Goal: Task Accomplishment & Management: Use online tool/utility

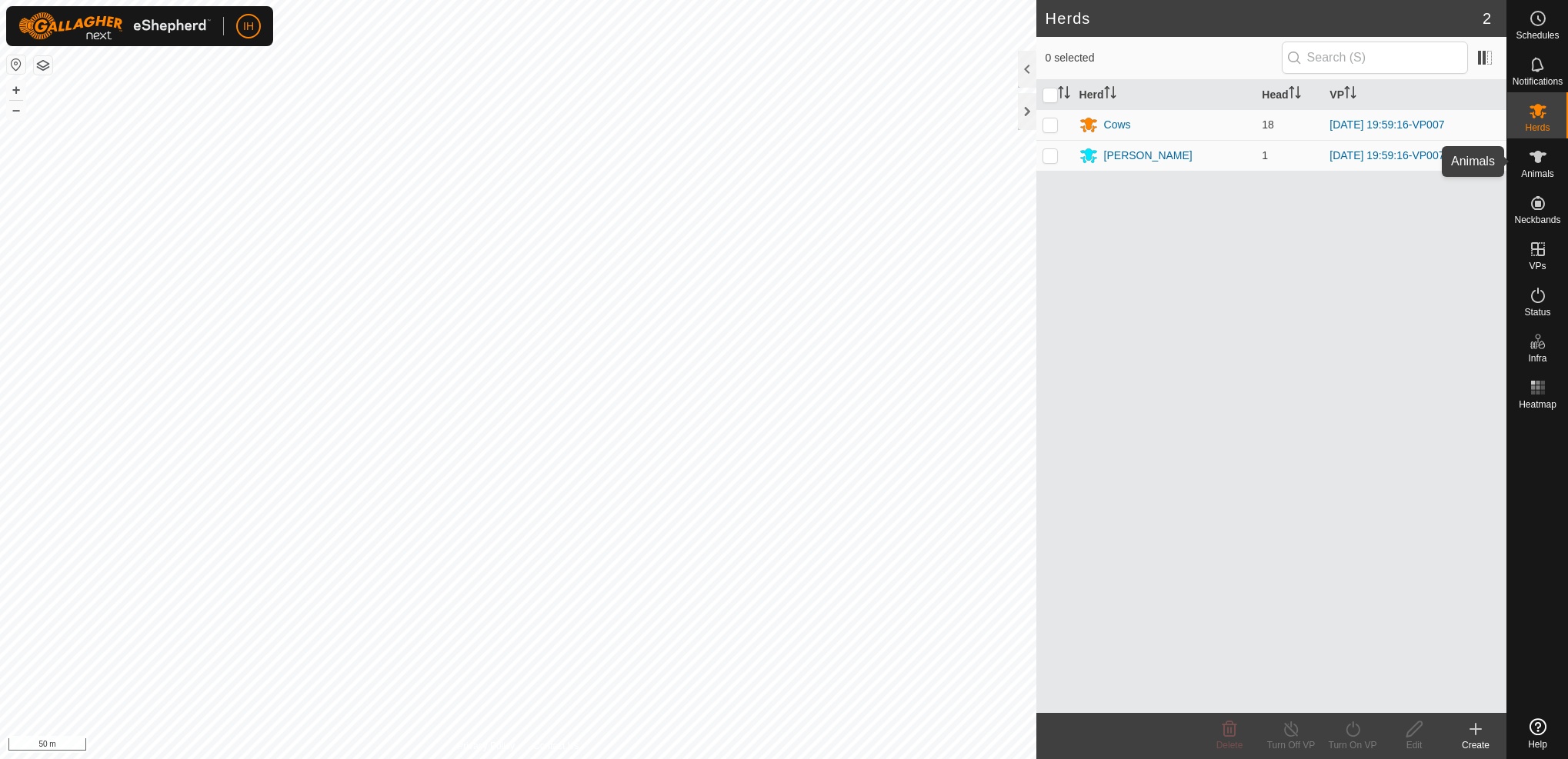
click at [1539, 161] on icon at bounding box center [1538, 156] width 17 height 13
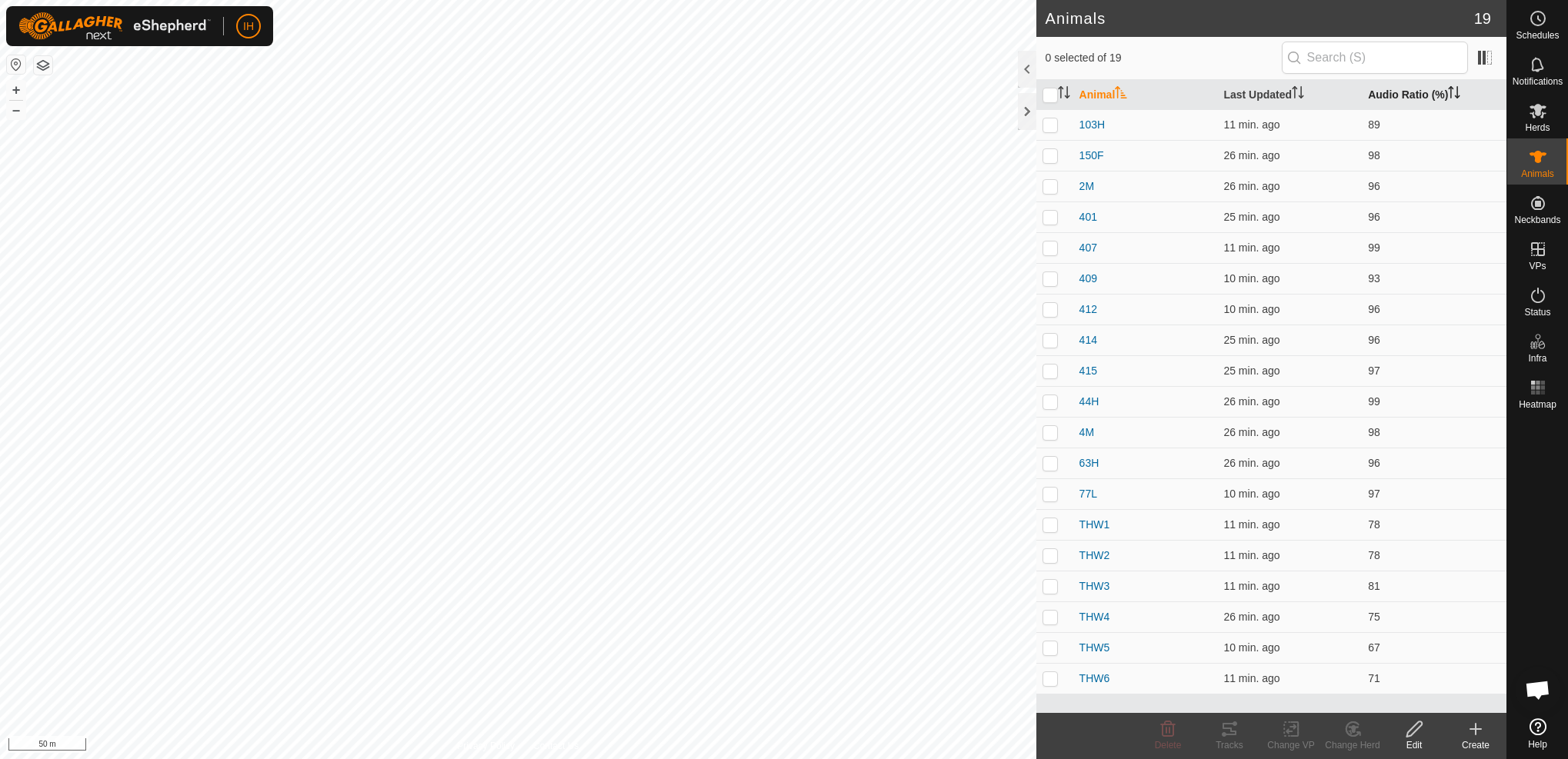
click at [1383, 97] on th "Audio Ratio (%)" at bounding box center [1434, 94] width 145 height 30
click at [1384, 95] on th "Audio Ratio (%)" at bounding box center [1434, 94] width 145 height 30
click at [1050, 679] on p-checkbox at bounding box center [1050, 678] width 15 height 13
click at [1227, 734] on icon at bounding box center [1230, 729] width 13 height 13
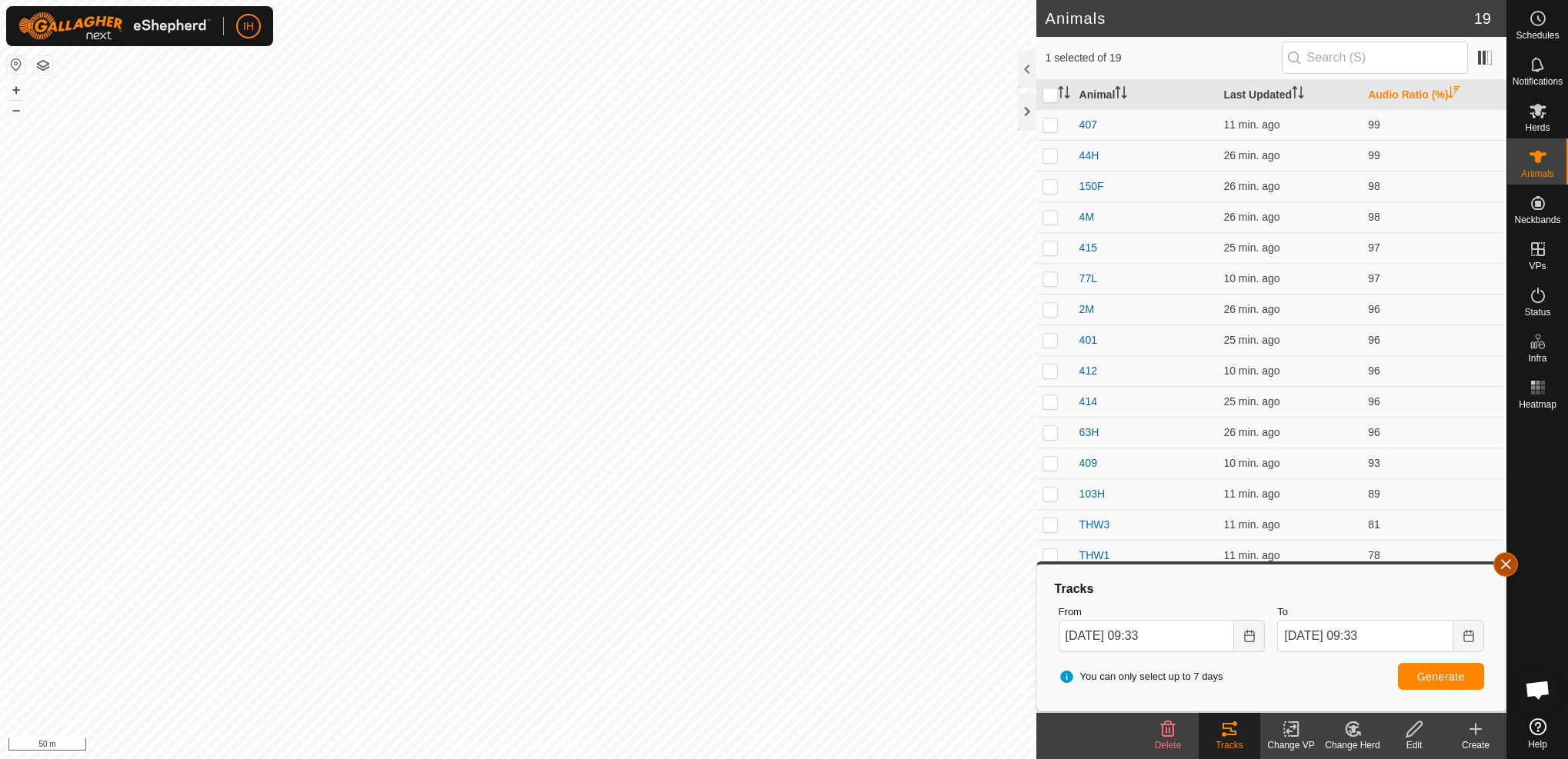
click at [1507, 568] on button "button" at bounding box center [1506, 564] width 25 height 25
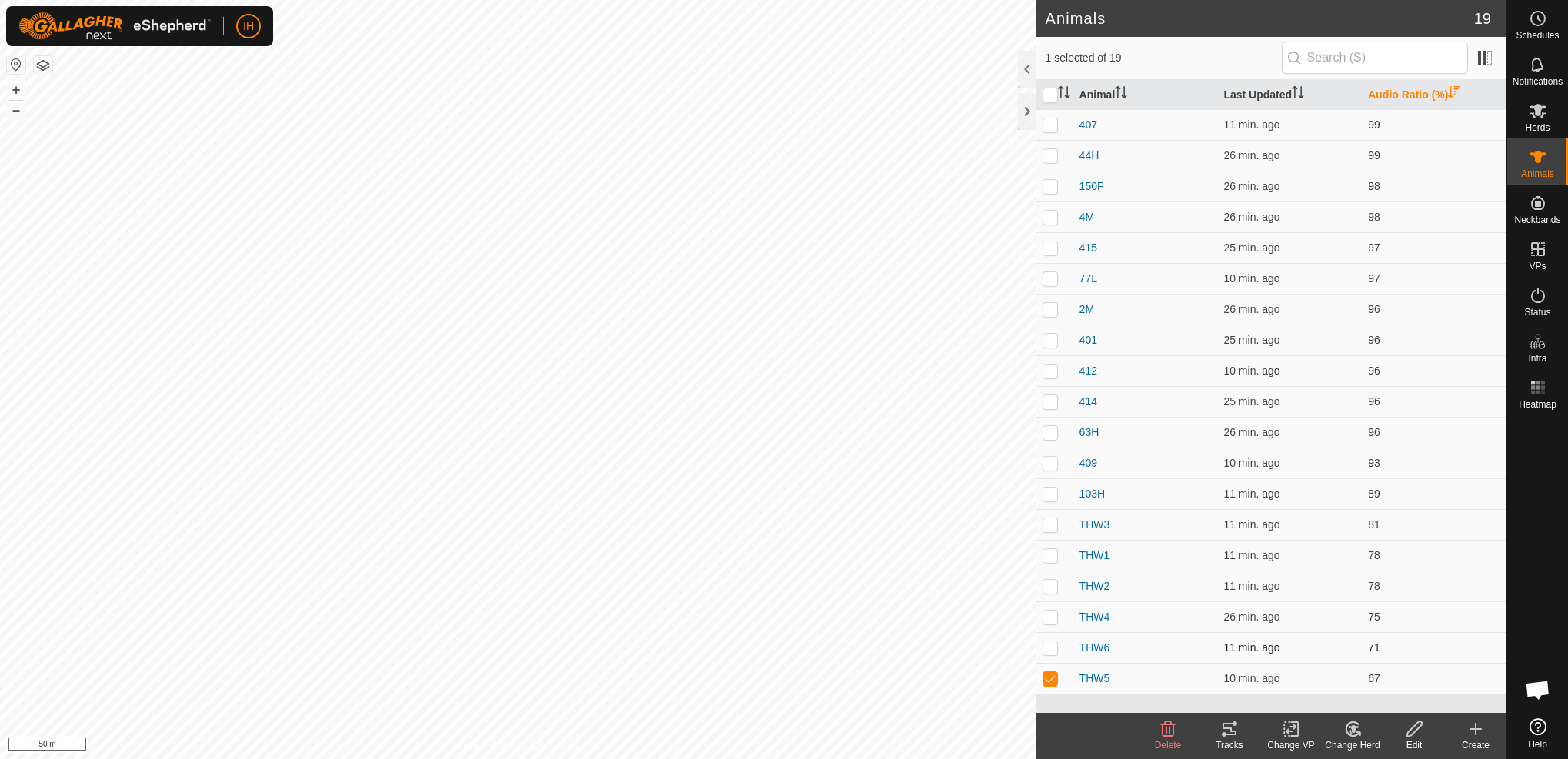
drag, startPoint x: 1050, startPoint y: 677, endPoint x: 1050, endPoint y: 661, distance: 16.0
click at [1050, 675] on p-checkbox at bounding box center [1050, 678] width 15 height 13
checkbox input "false"
click at [1052, 523] on p-checkbox at bounding box center [1050, 524] width 15 height 13
click at [1227, 734] on icon at bounding box center [1230, 729] width 13 height 13
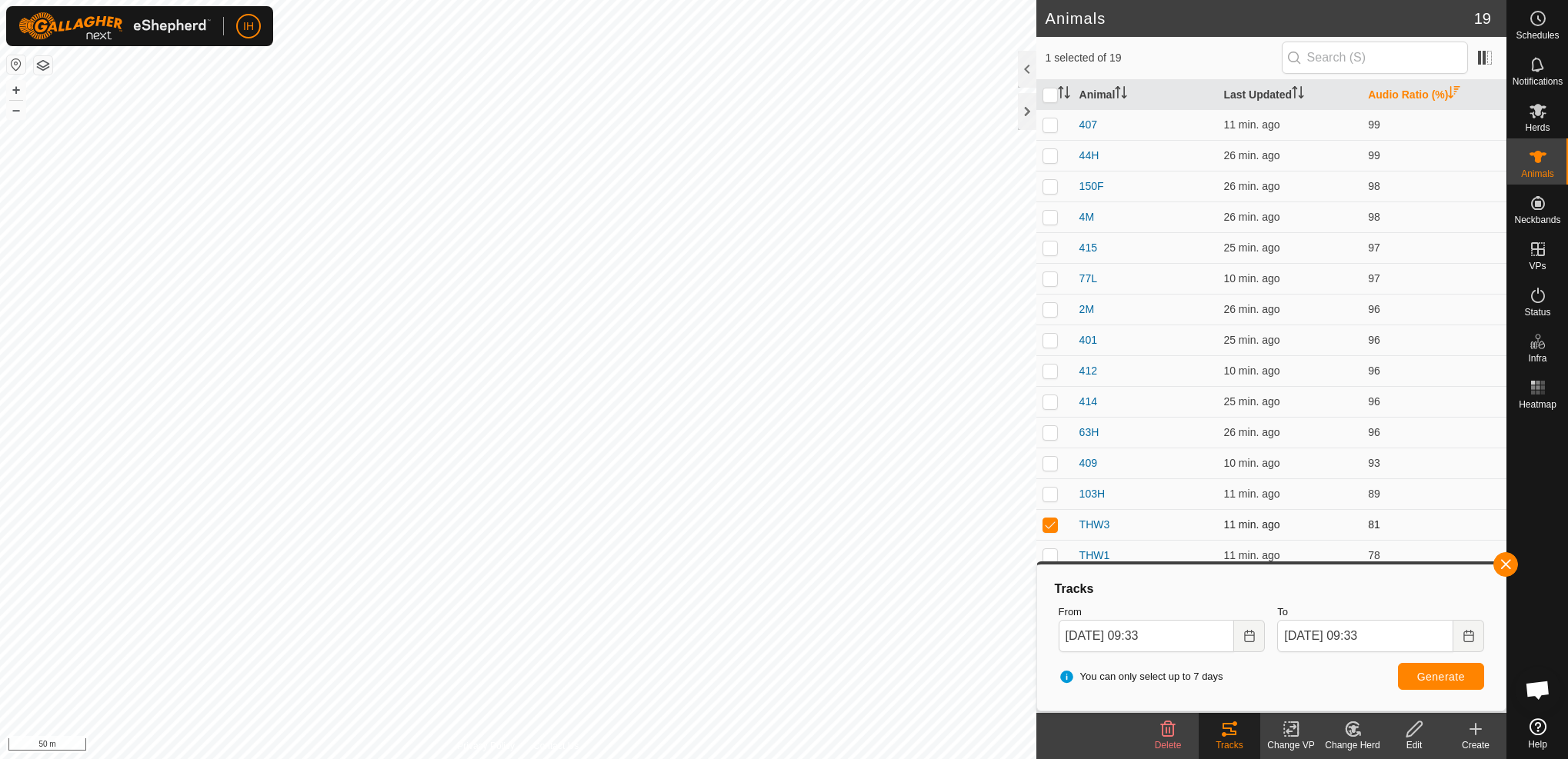
drag, startPoint x: 1049, startPoint y: 528, endPoint x: 1159, endPoint y: 537, distance: 110.4
click at [1049, 528] on p-checkbox at bounding box center [1050, 524] width 15 height 13
checkbox input "false"
click at [1507, 567] on button "button" at bounding box center [1506, 564] width 25 height 25
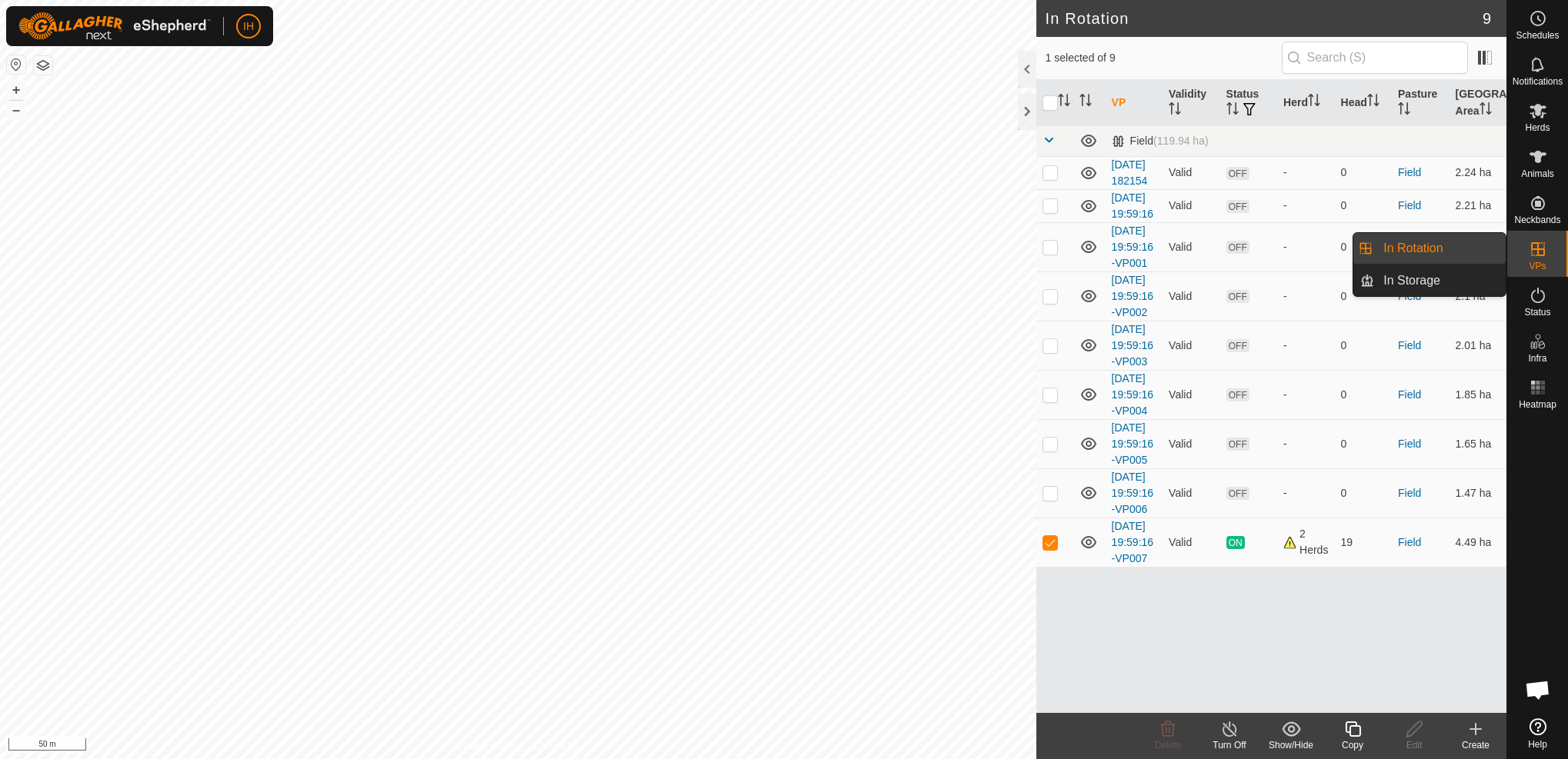
click at [1415, 253] on link "In Rotation" at bounding box center [1440, 249] width 132 height 31
checkbox input "true"
checkbox input "false"
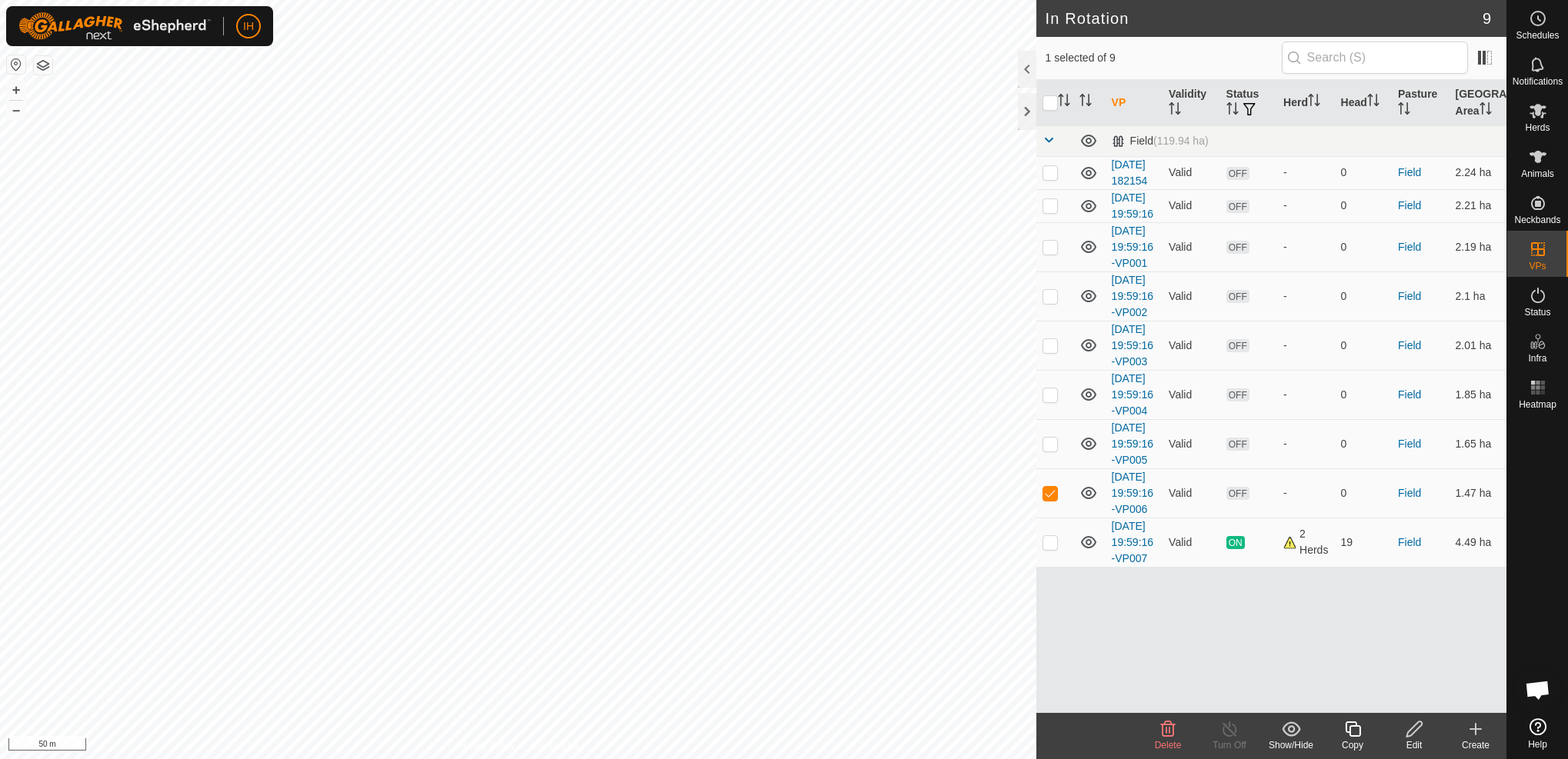
click at [1350, 737] on icon at bounding box center [1353, 728] width 19 height 18
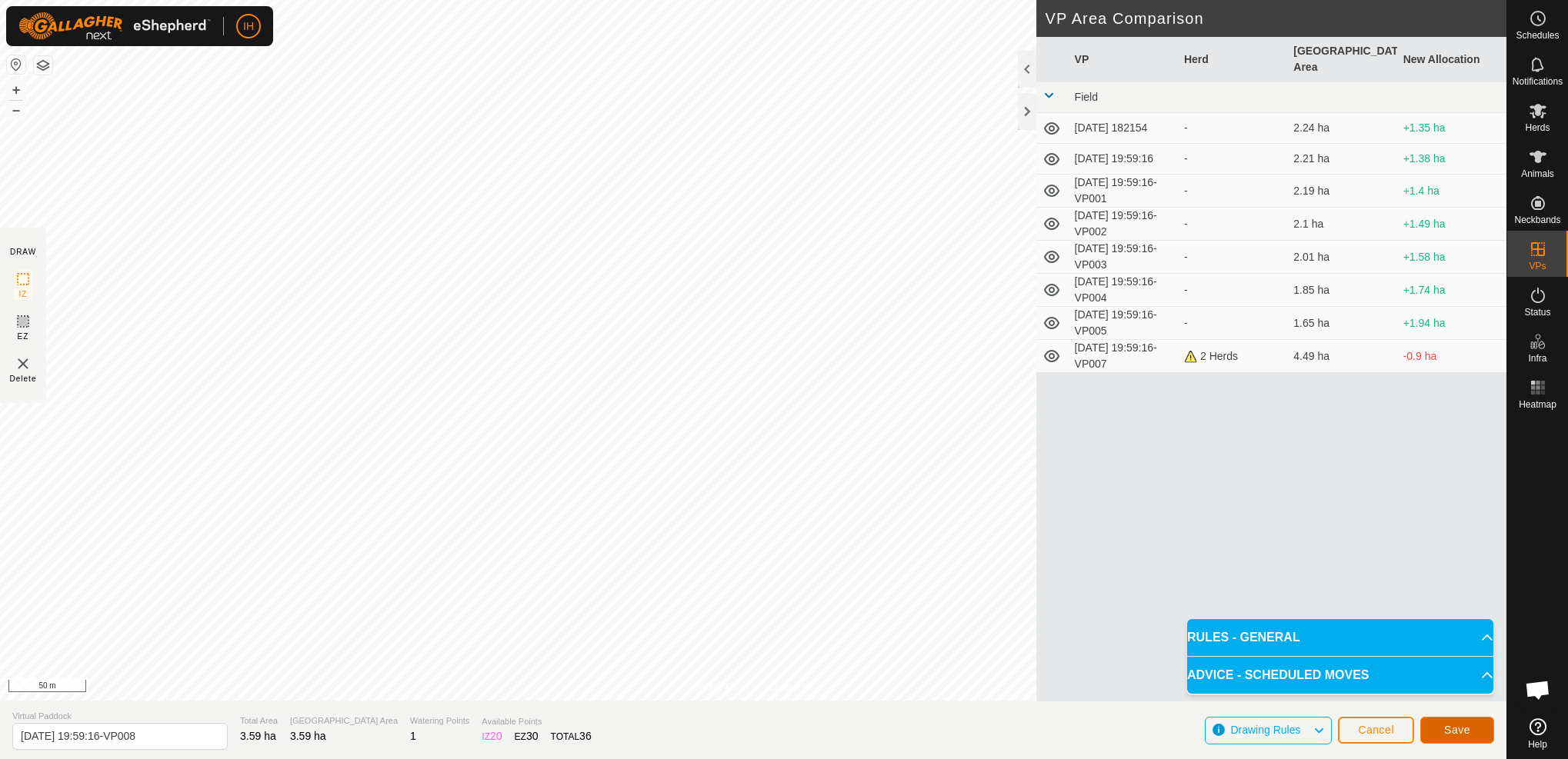
click at [1468, 731] on span "Save" at bounding box center [1457, 729] width 26 height 13
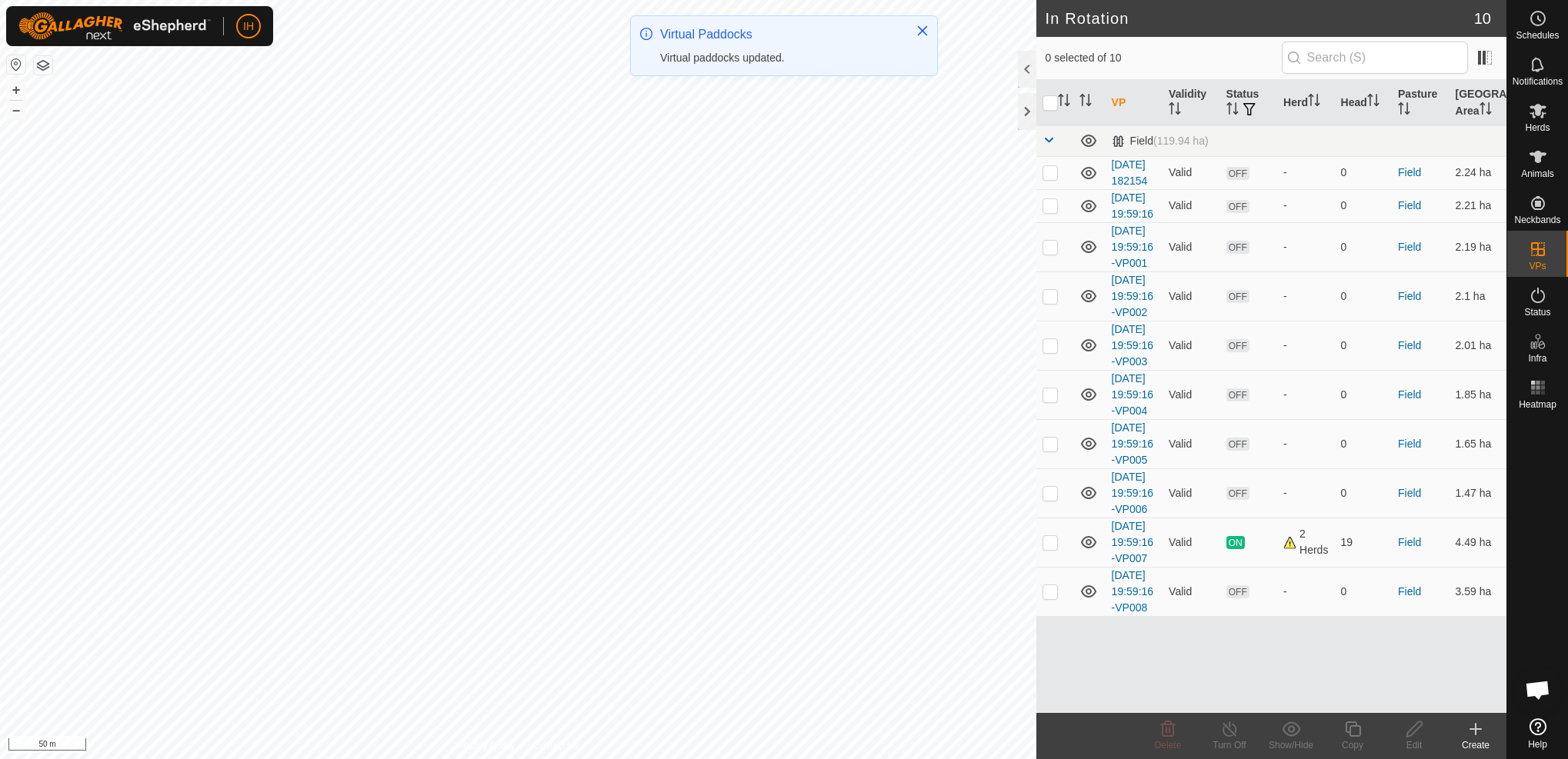
checkbox input "true"
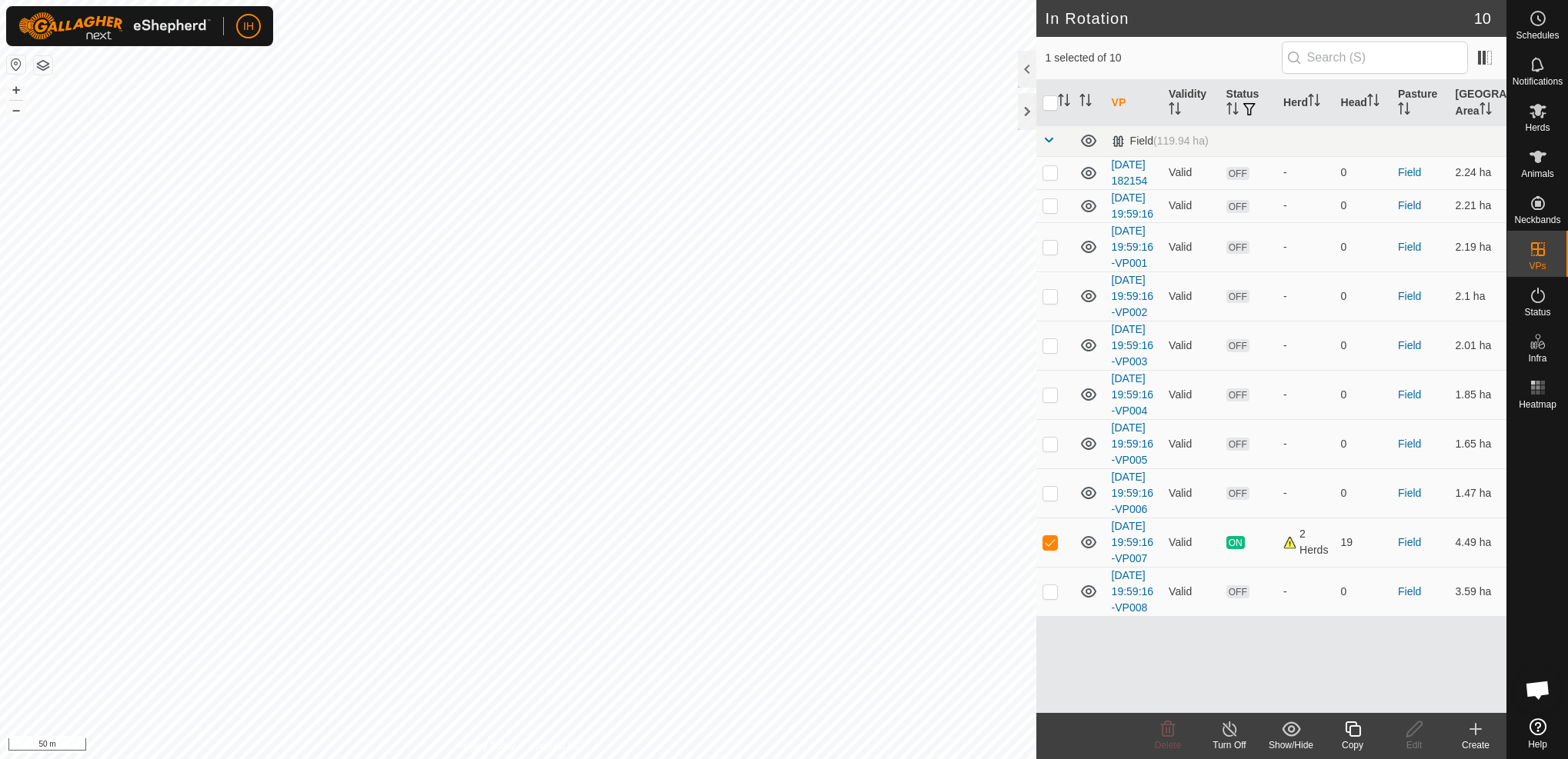
click at [1359, 734] on icon at bounding box center [1353, 729] width 15 height 15
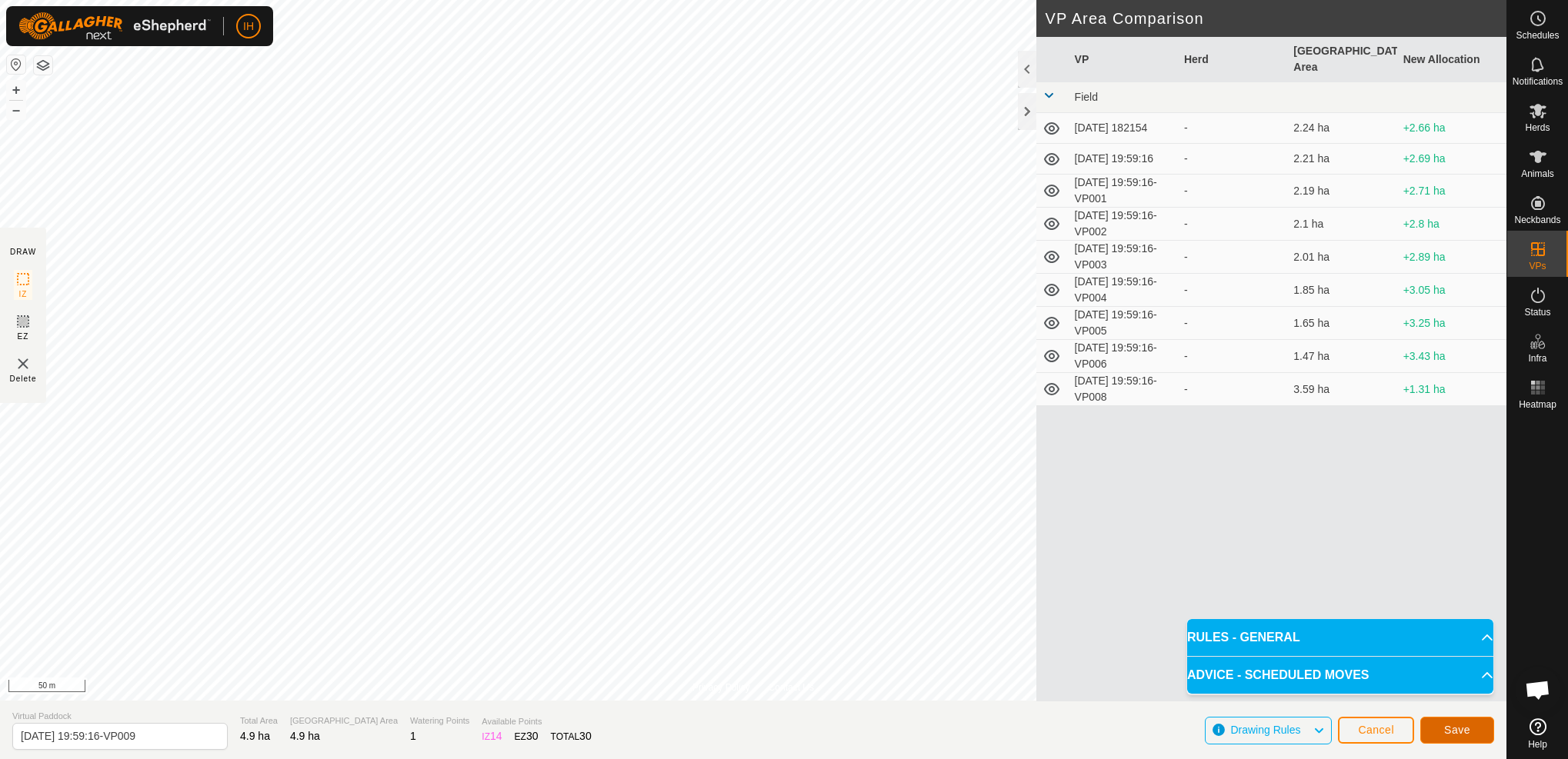
click at [1466, 732] on span "Save" at bounding box center [1457, 729] width 26 height 13
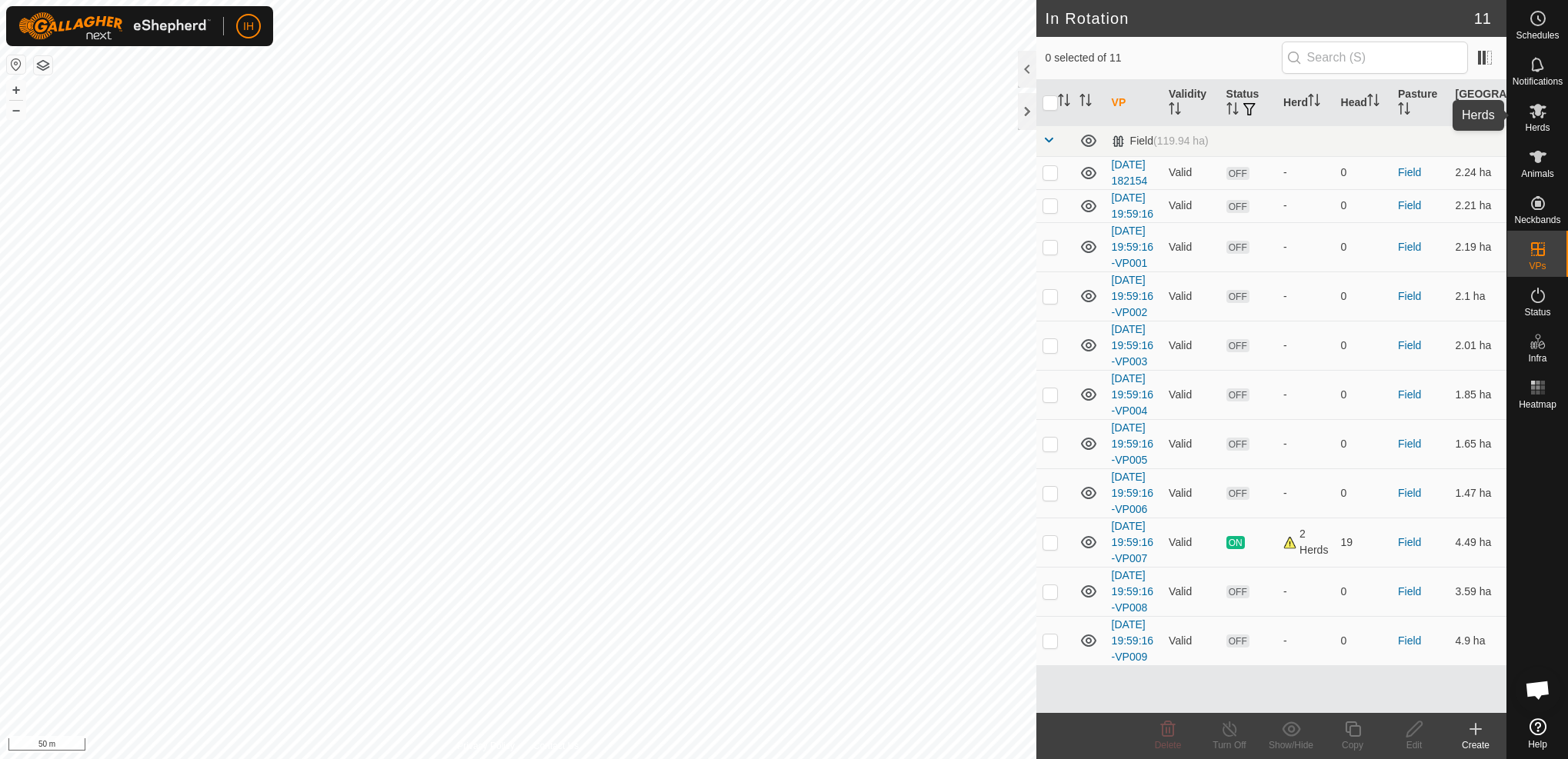
click at [1539, 120] on es-mob-svg-icon at bounding box center [1538, 111] width 28 height 25
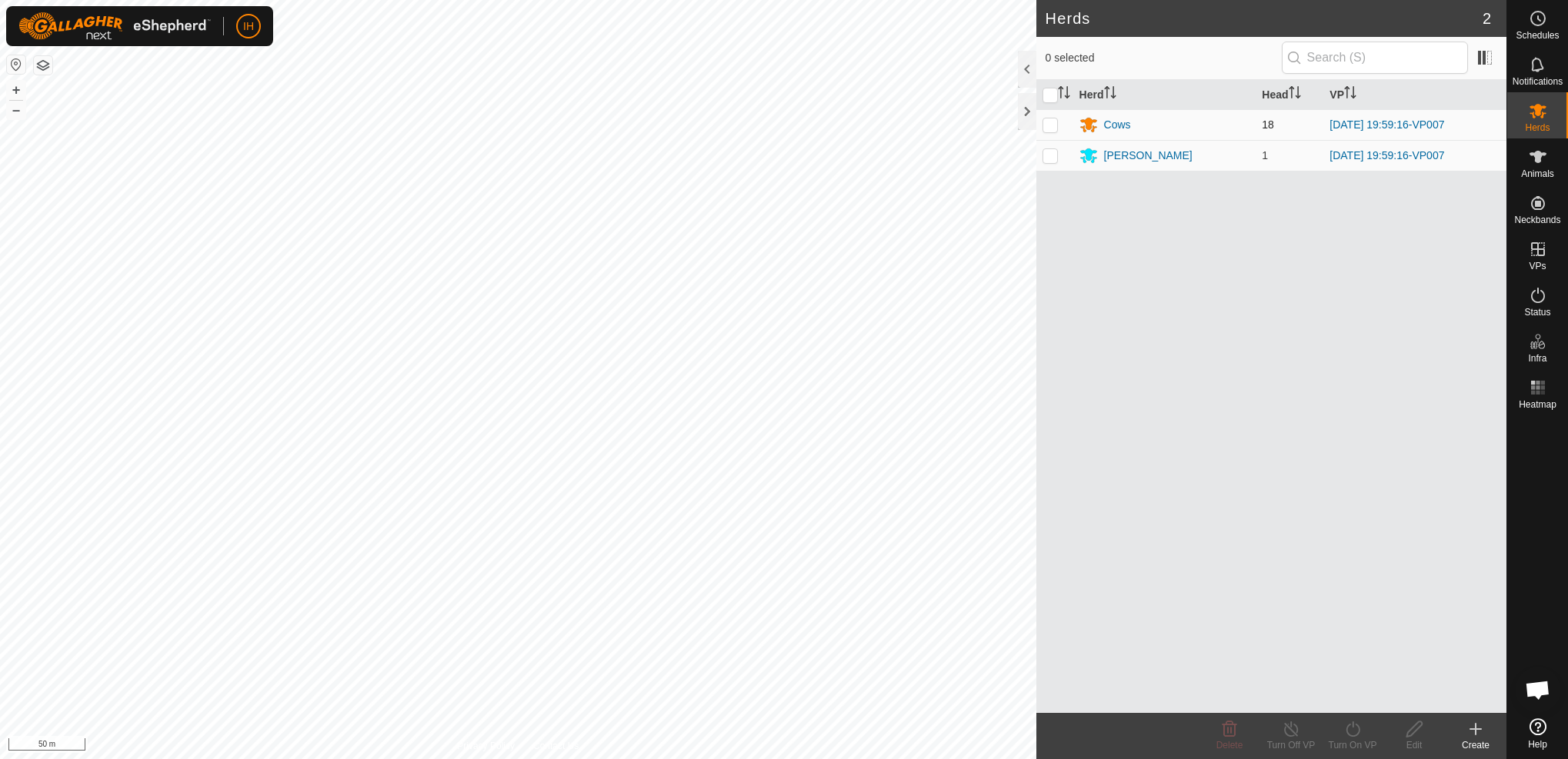
drag, startPoint x: 1050, startPoint y: 126, endPoint x: 1050, endPoint y: 139, distance: 13.0
click at [1050, 126] on p-checkbox at bounding box center [1050, 124] width 15 height 13
checkbox input "true"
click at [1051, 160] on p-checkbox at bounding box center [1050, 155] width 15 height 13
checkbox input "true"
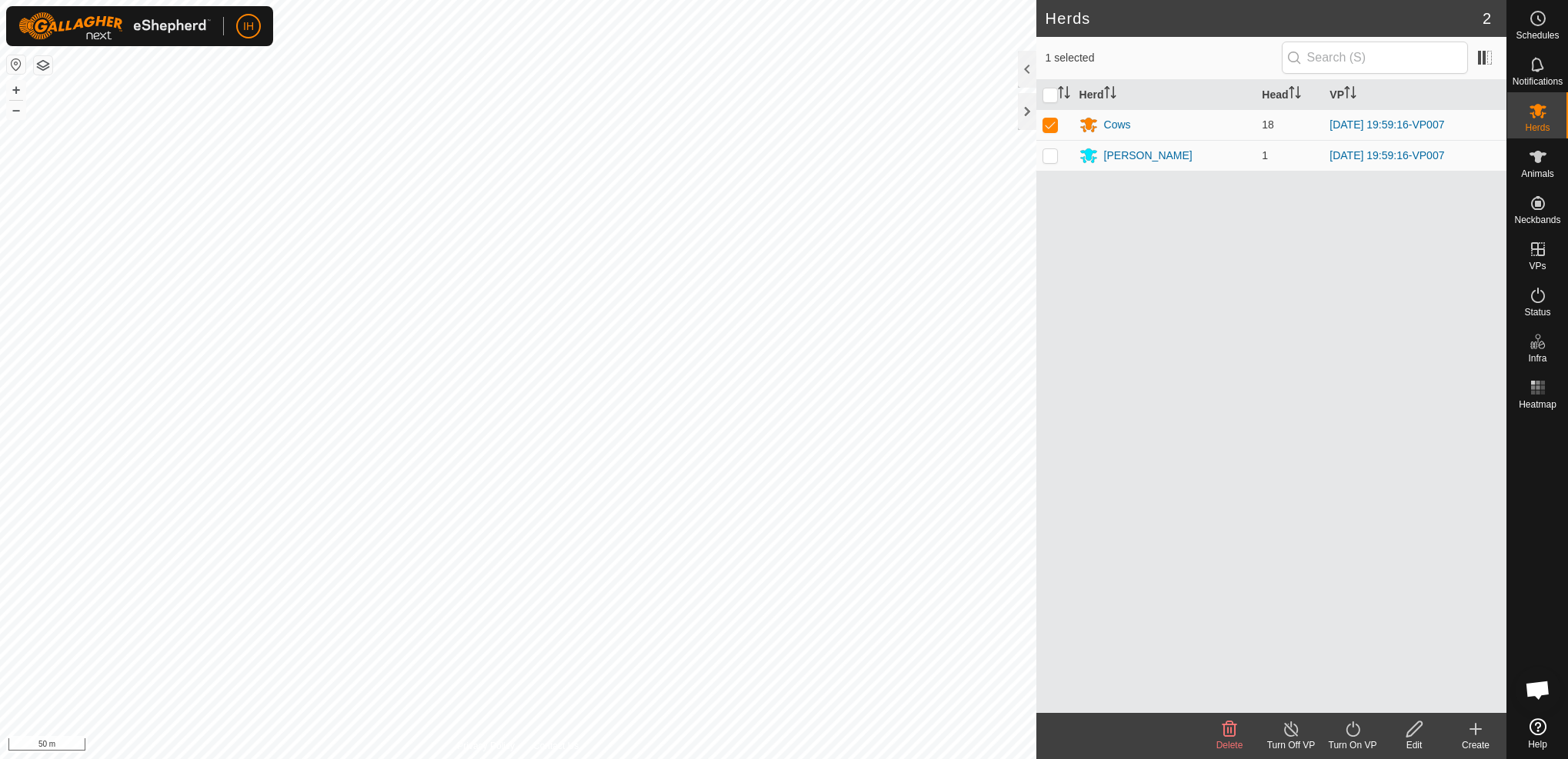
checkbox input "true"
click at [1357, 738] on div "Turn On VP" at bounding box center [1353, 736] width 62 height 46
click at [1361, 700] on link "Now" at bounding box center [1398, 695] width 152 height 31
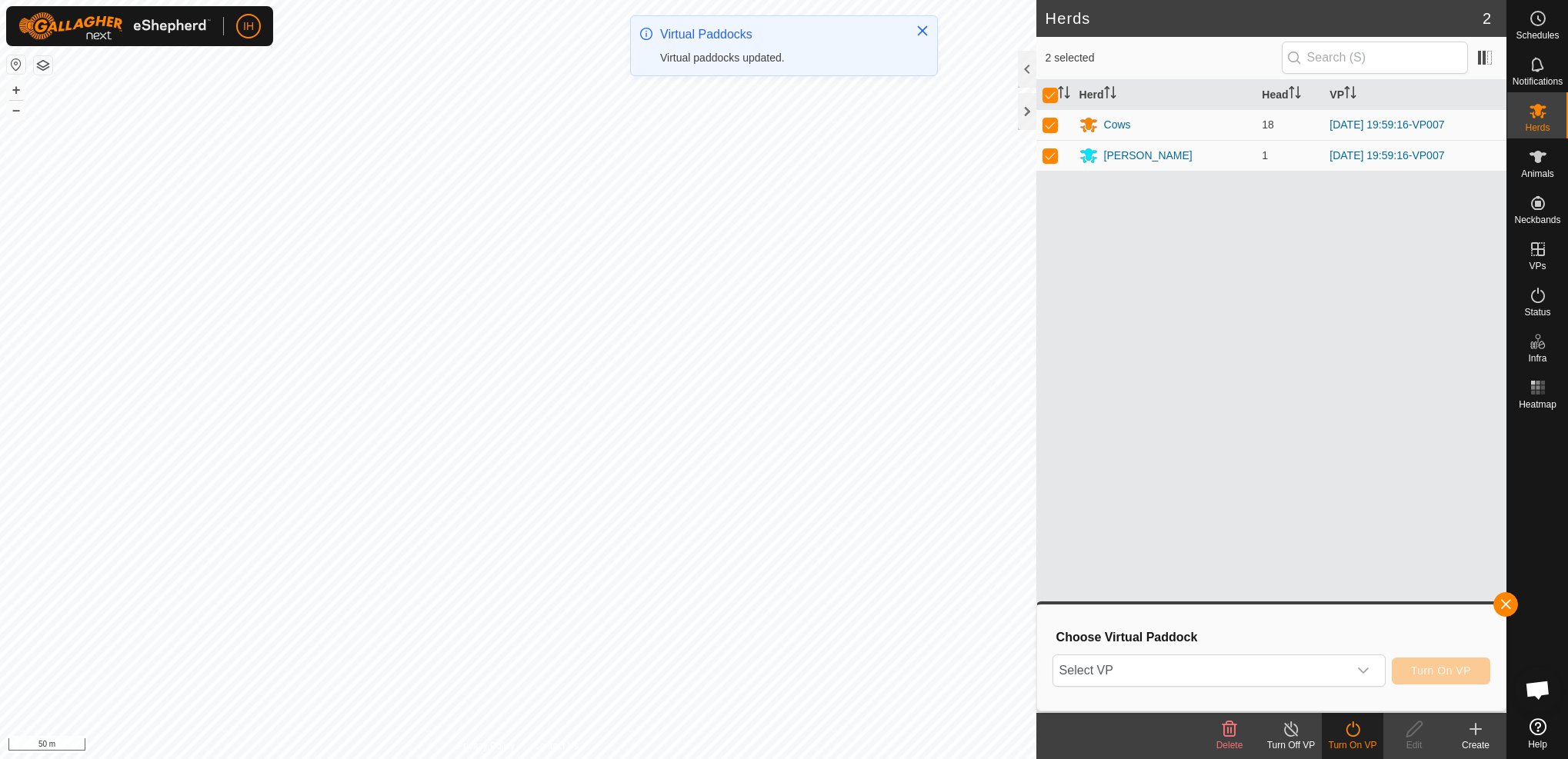
click at [1349, 670] on div "dropdown trigger" at bounding box center [1364, 670] width 31 height 31
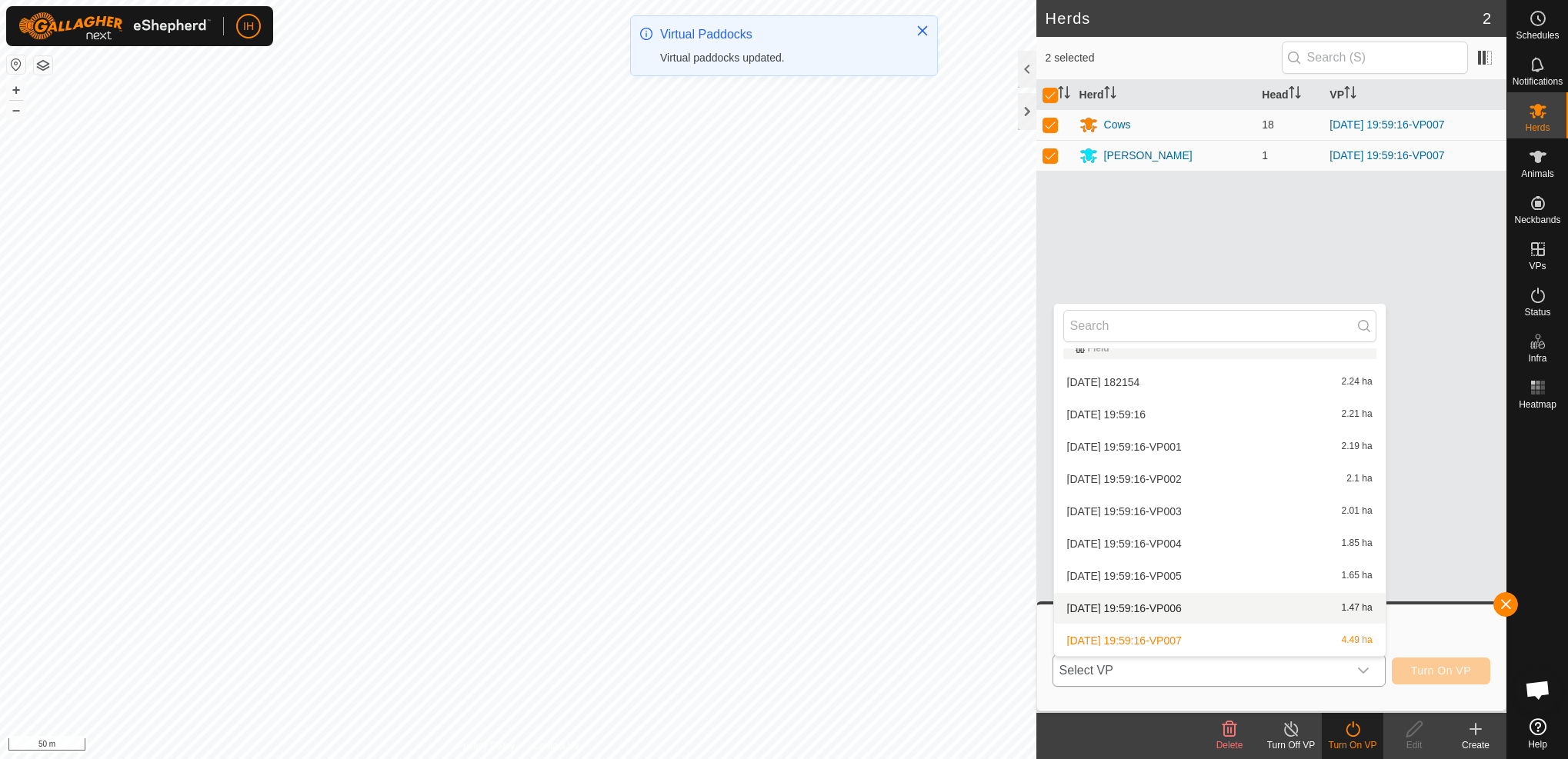
scroll to position [82, 0]
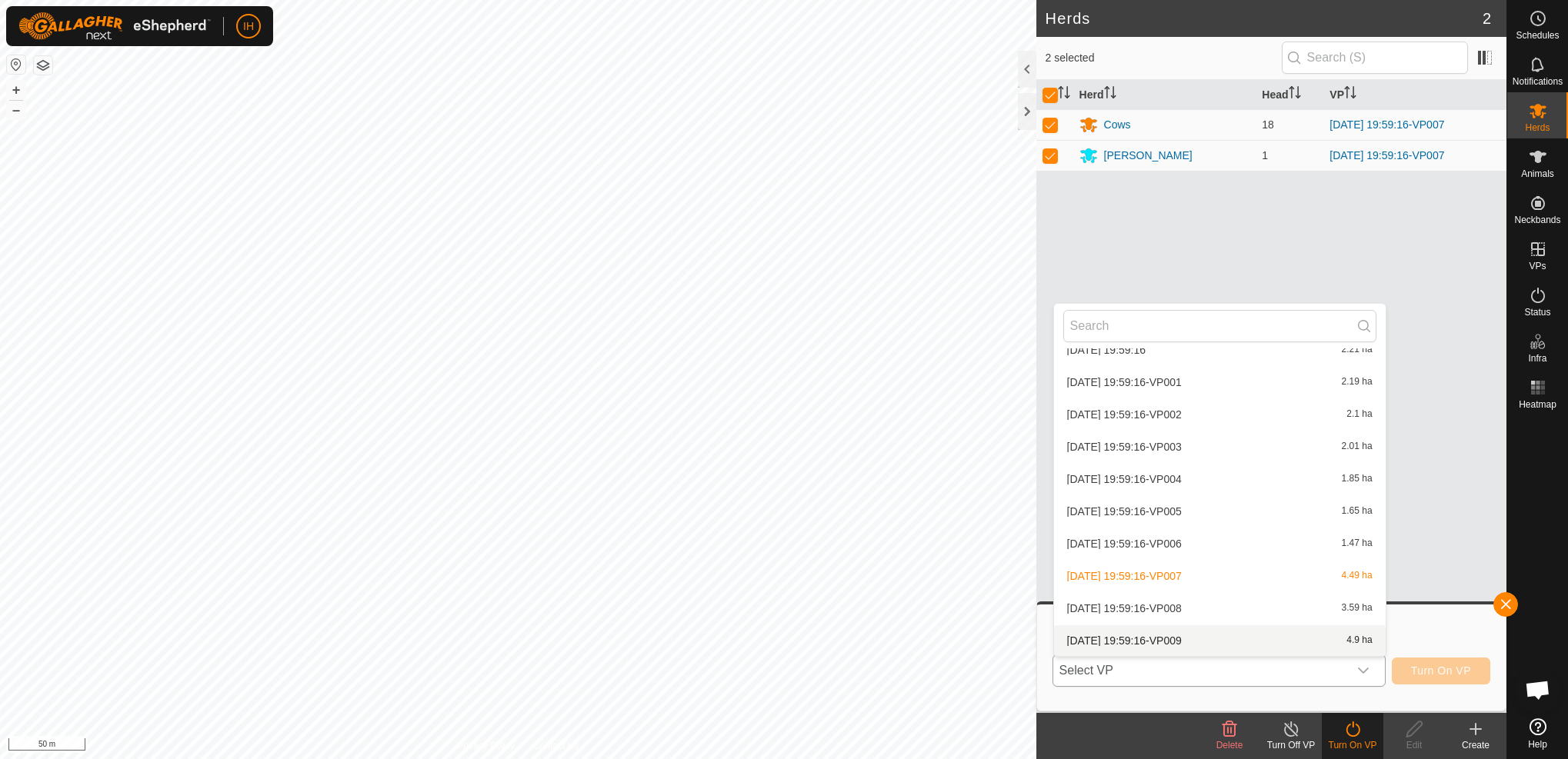
click at [1200, 636] on li "[DATE] 19:59:16-VP009 4.9 ha" at bounding box center [1220, 641] width 332 height 31
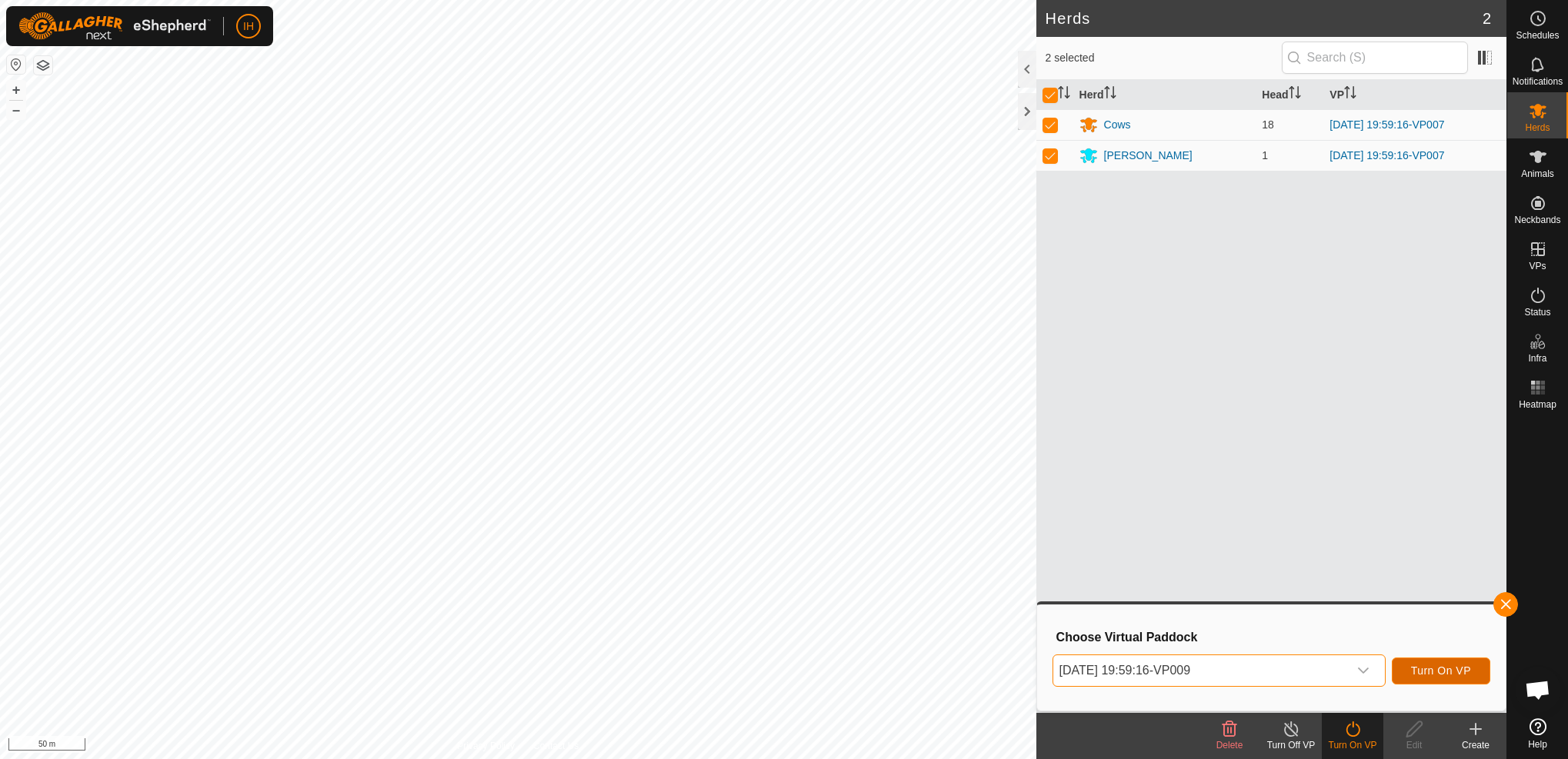
click at [1424, 669] on span "Turn On VP" at bounding box center [1441, 670] width 60 height 13
